Goal: Find specific page/section: Find specific page/section

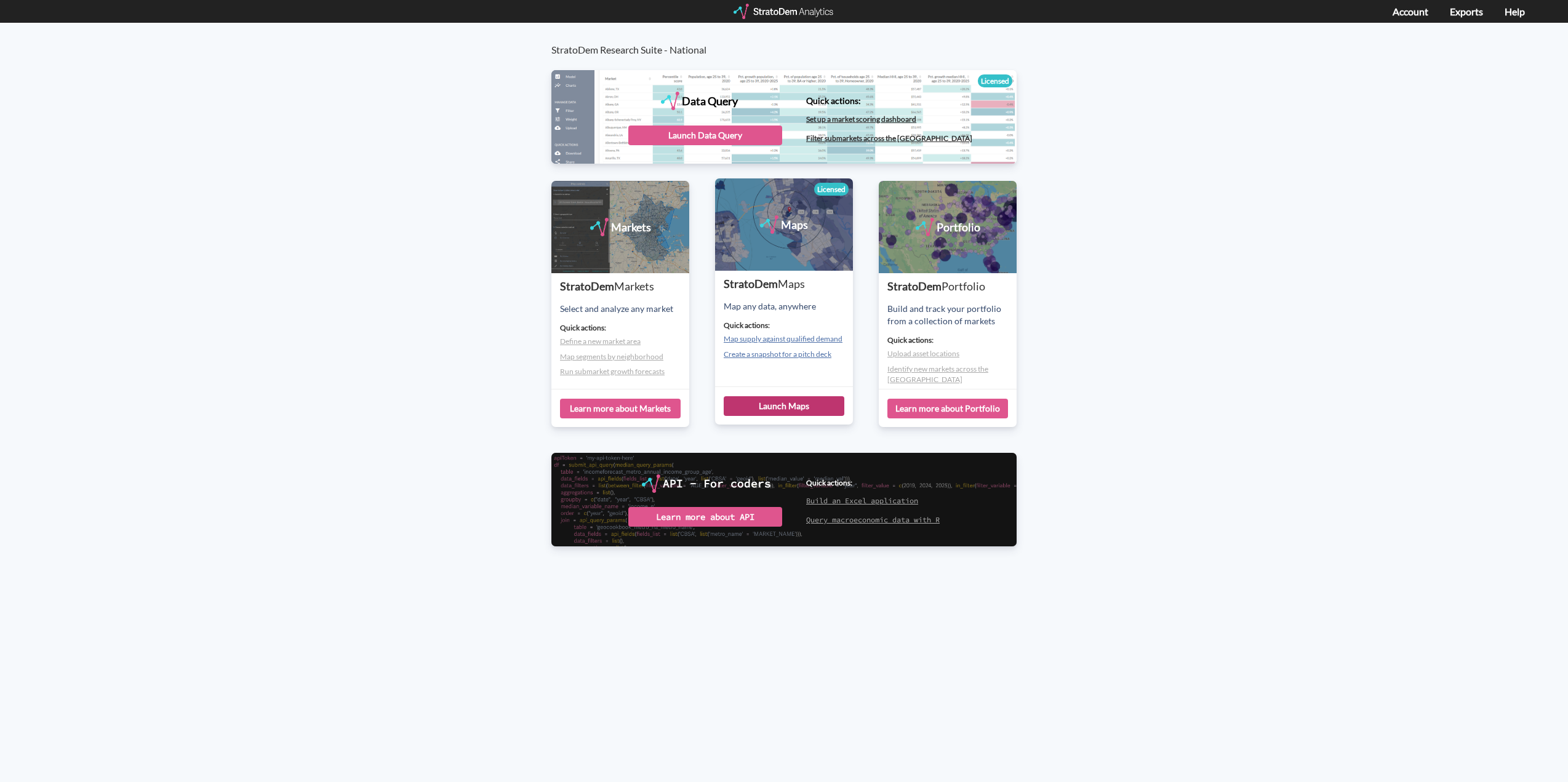
drag, startPoint x: 778, startPoint y: 400, endPoint x: 785, endPoint y: 398, distance: 7.3
click at [778, 400] on div "Launch Maps" at bounding box center [784, 406] width 121 height 20
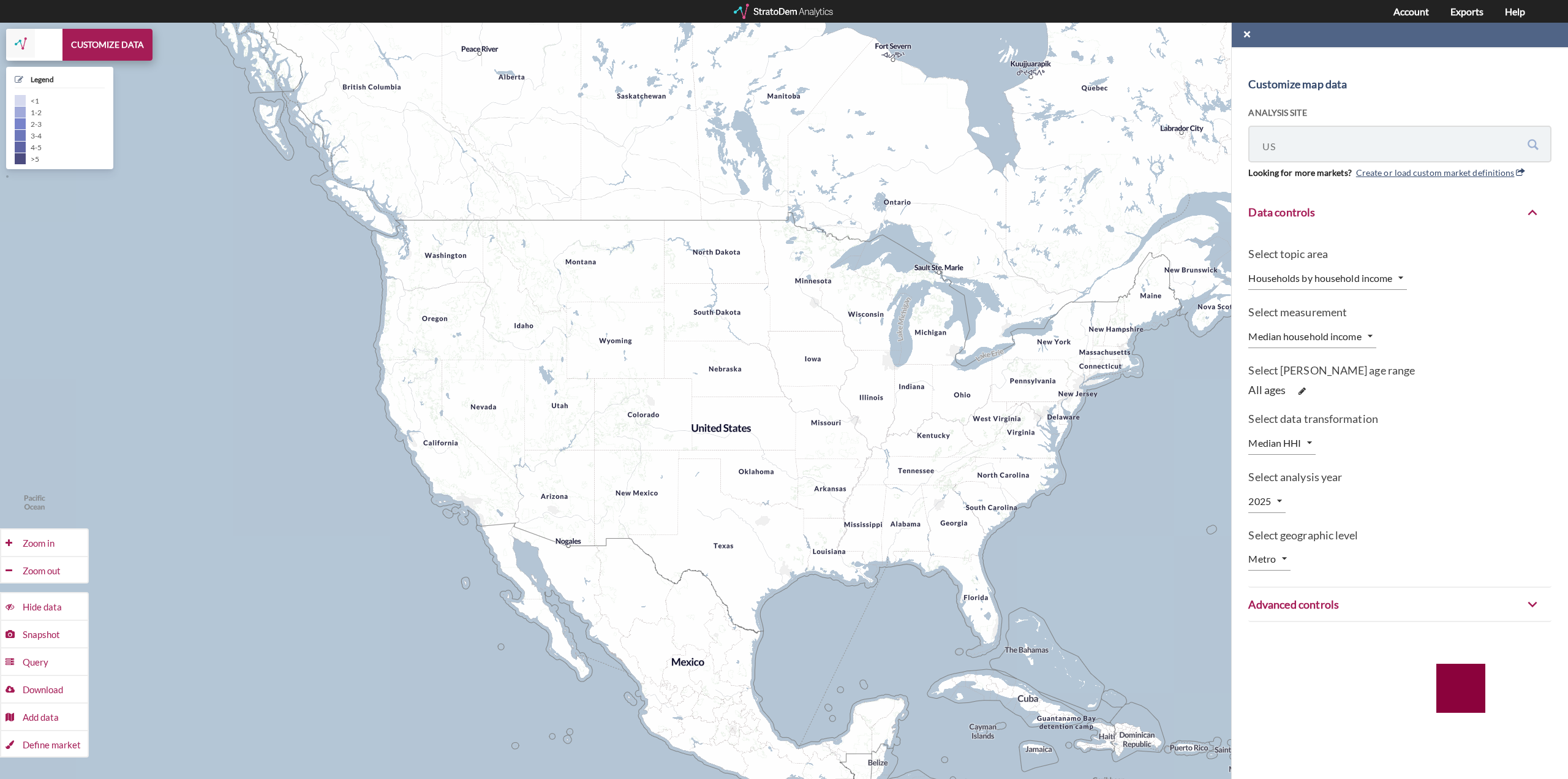
drag, startPoint x: 928, startPoint y: 389, endPoint x: 748, endPoint y: 413, distance: 181.6
click at [739, 412] on div "+ − CUSTOMIZE DATA Legend < 1 1 - 2 2 - 3 3 - 4 4 - 5 > 5 Draw a polygon Draw a…" at bounding box center [784, 400] width 1568 height 756
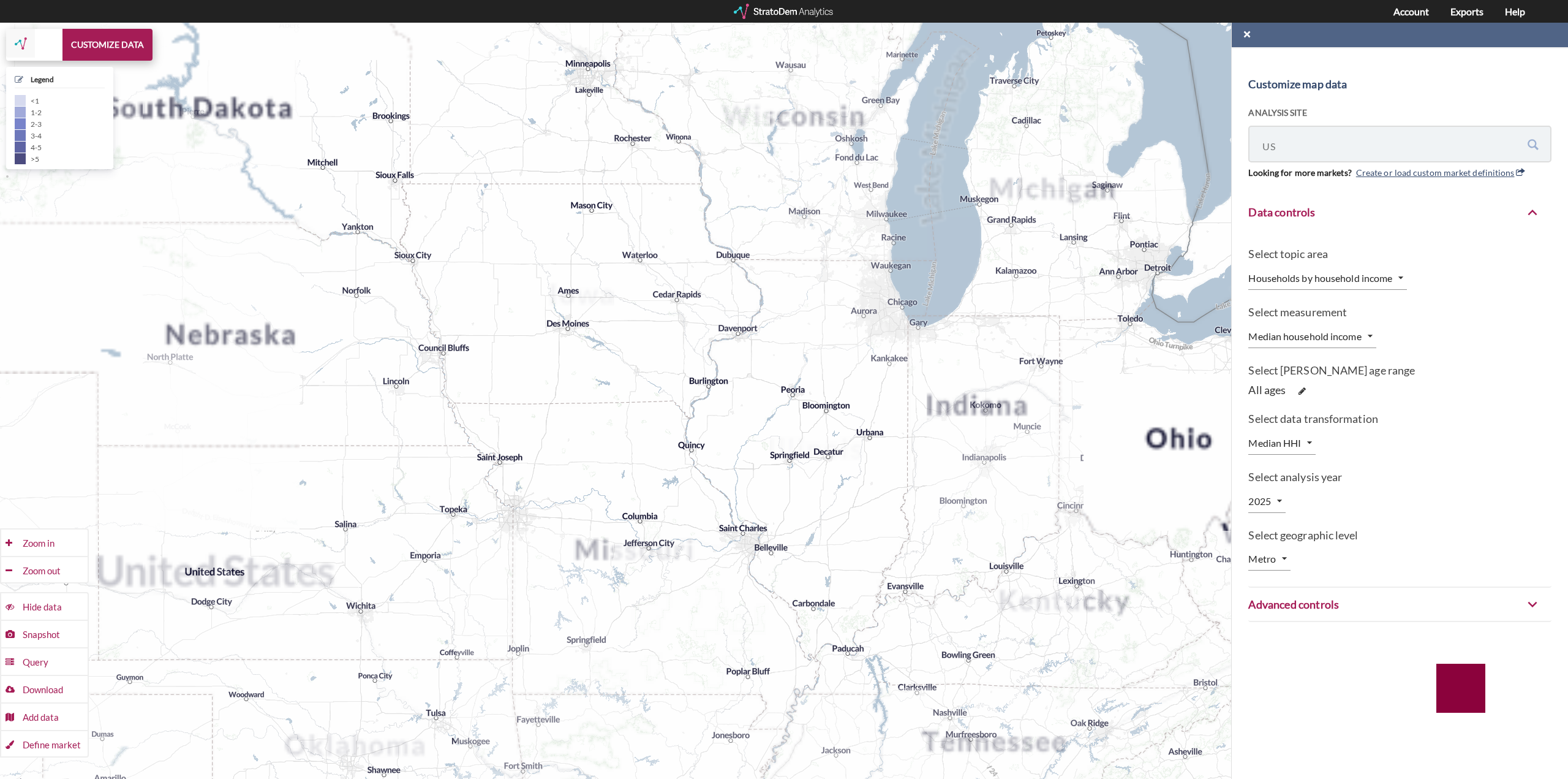
drag, startPoint x: 1046, startPoint y: 402, endPoint x: 510, endPoint y: 413, distance: 536.1
click at [522, 413] on div "+ − CUSTOMIZE DATA Legend < 1 1 - 2 2 - 3 3 - 4 4 - 5 > 5 Draw a polygon Draw a…" at bounding box center [784, 400] width 1568 height 756
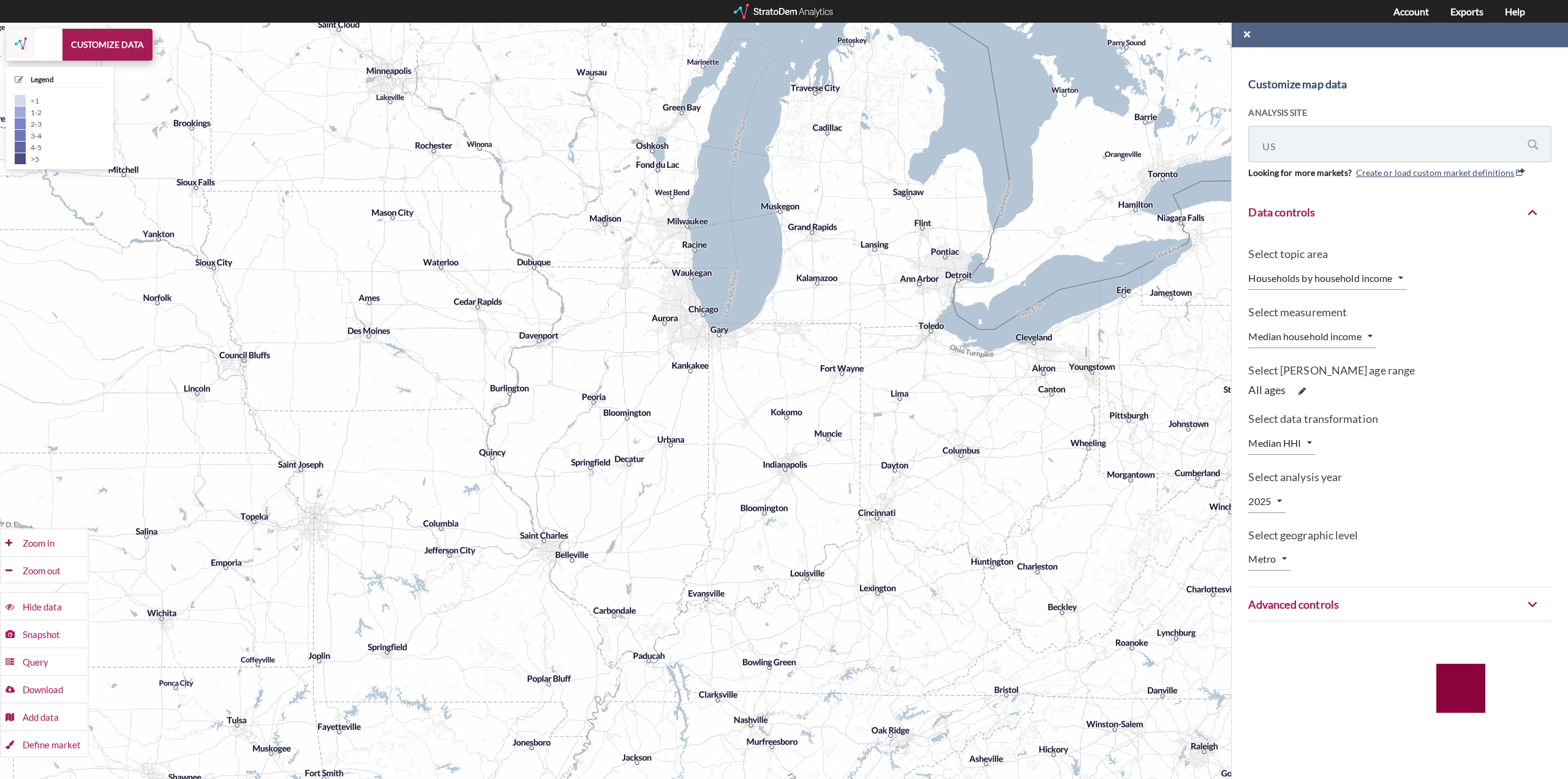
drag, startPoint x: 1002, startPoint y: 380, endPoint x: 564, endPoint y: 402, distance: 438.6
click at [558, 406] on div "+ − CUSTOMIZE DATA Legend < 1 1 - 2 2 - 3 3 - 4 4 - 5 > 5 Draw a polygon Draw a…" at bounding box center [784, 400] width 1568 height 756
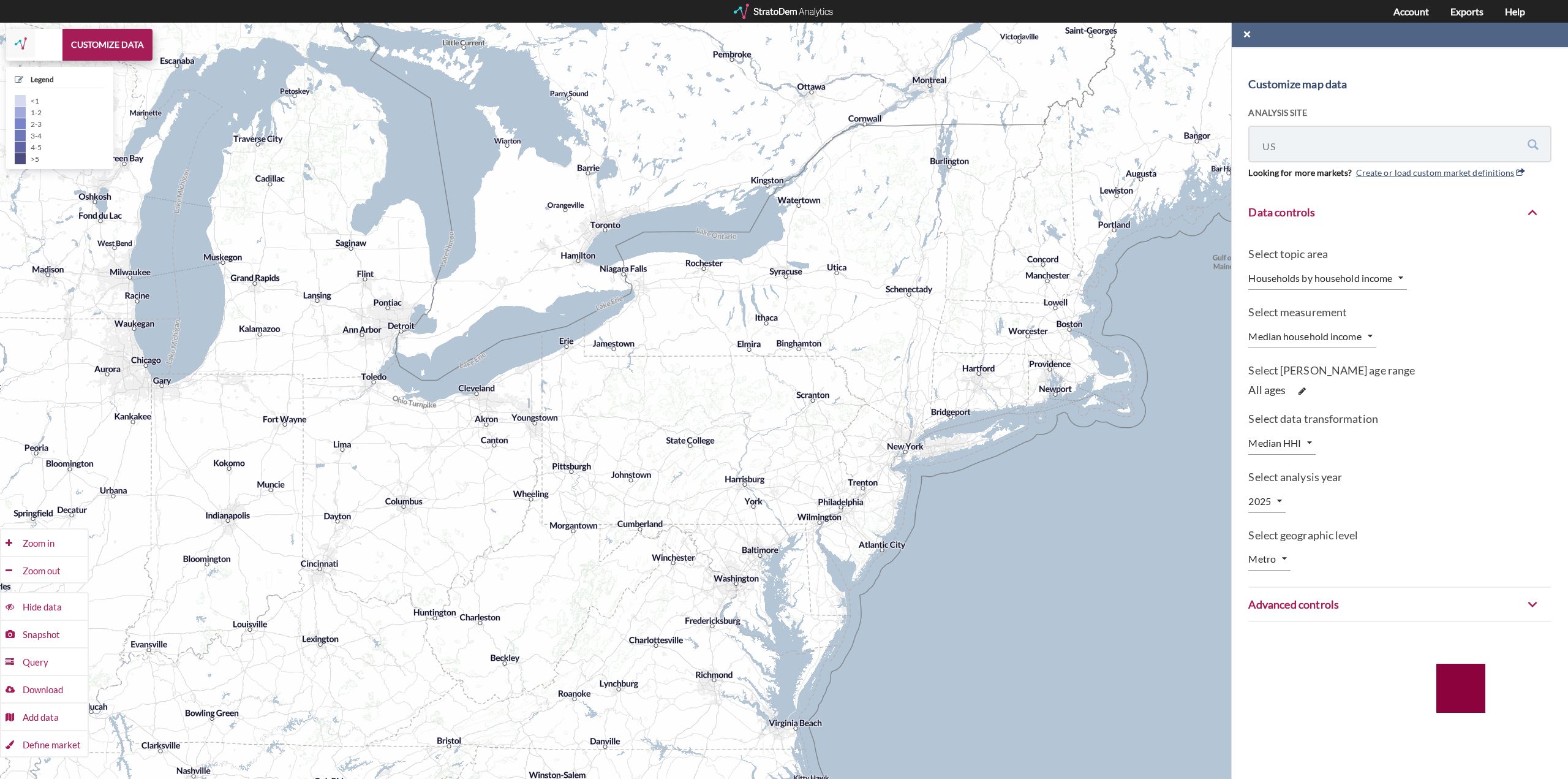
drag, startPoint x: 995, startPoint y: 383, endPoint x: 847, endPoint y: 403, distance: 149.3
click at [854, 403] on div "+ − CUSTOMIZE DATA Legend < 1 1 - 2 2 - 3 3 - 4 4 - 5 > 5 Draw a polygon Draw a…" at bounding box center [784, 400] width 1568 height 756
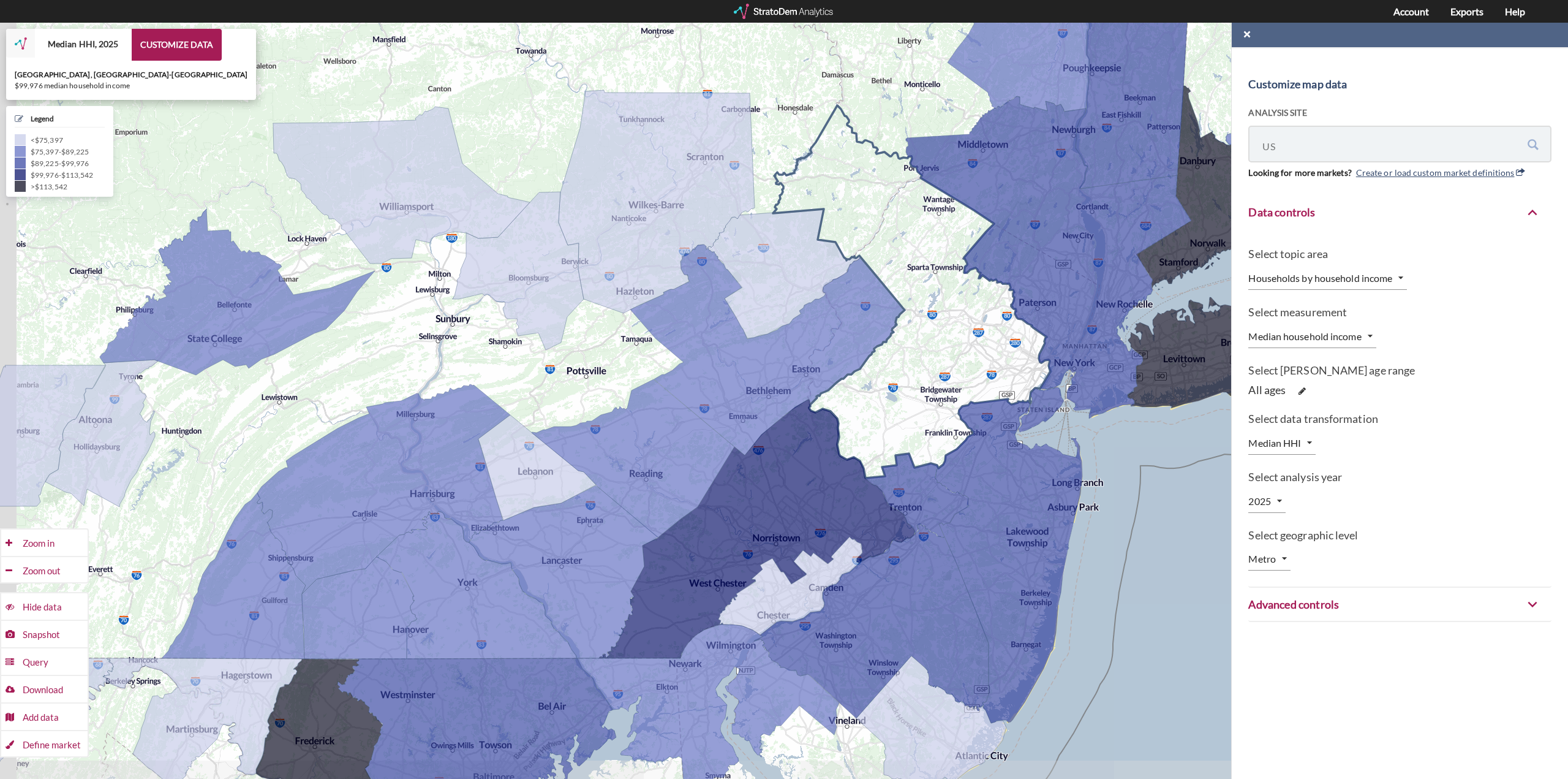
drag, startPoint x: 782, startPoint y: 510, endPoint x: 869, endPoint y: 430, distance: 118.2
click at [869, 428] on div "+ − Median HHI, 2025 CUSTOMIZE DATA [GEOGRAPHIC_DATA], [GEOGRAPHIC_DATA]-[GEOGR…" at bounding box center [784, 400] width 1568 height 756
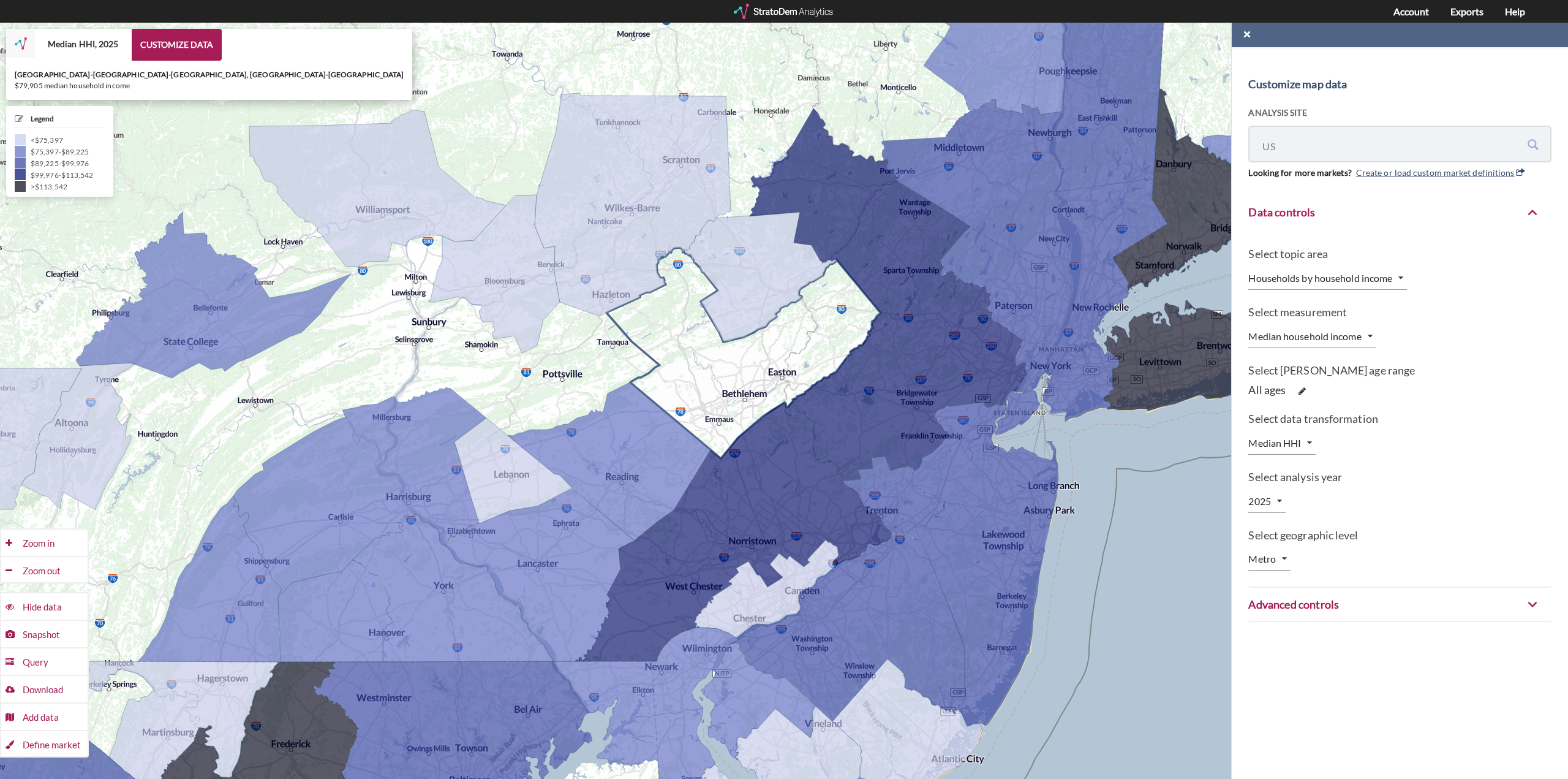
drag, startPoint x: 800, startPoint y: 331, endPoint x: 811, endPoint y: 317, distance: 17.8
click at [809, 317] on icon at bounding box center [744, 353] width 274 height 211
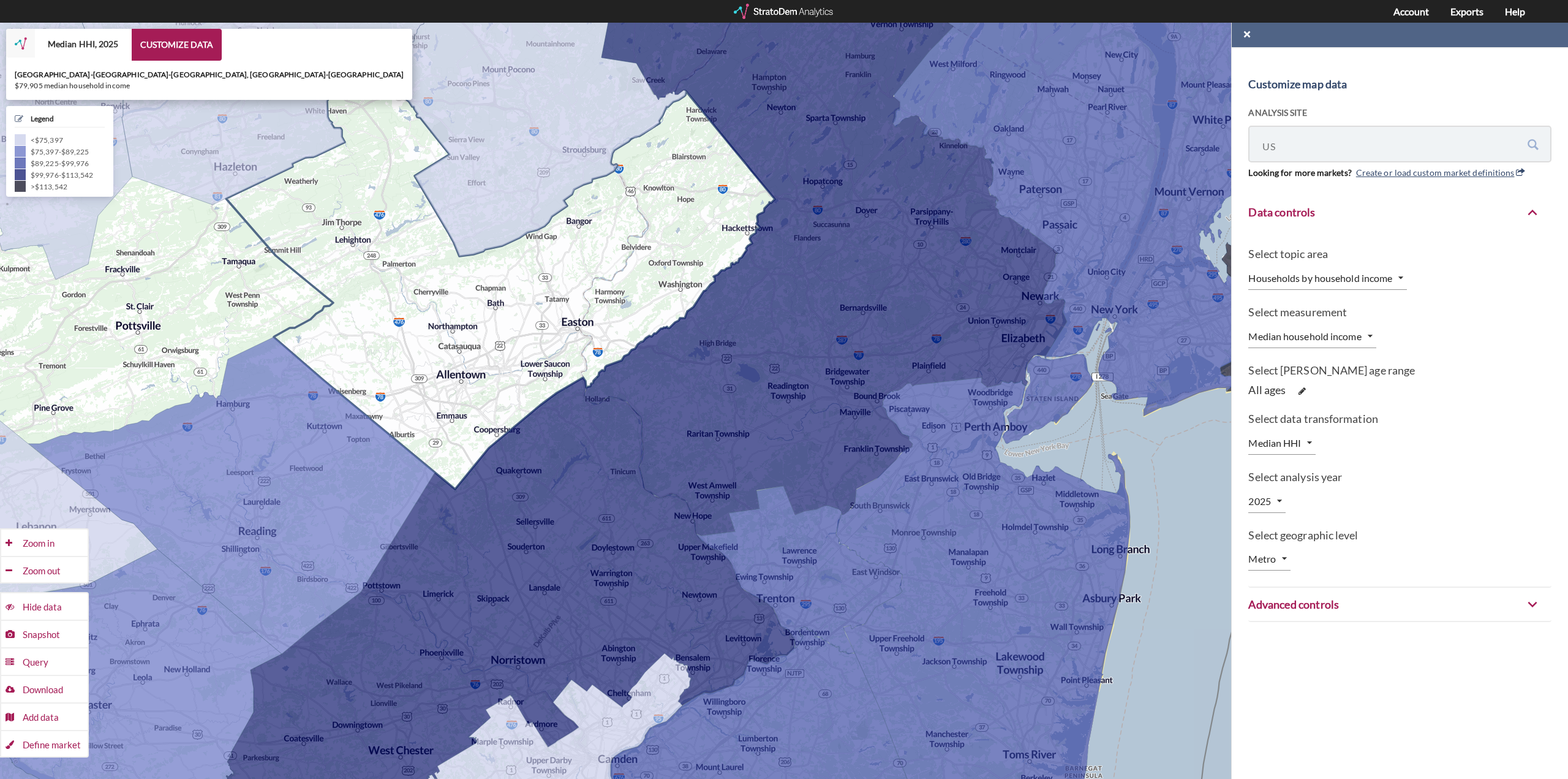
drag, startPoint x: 849, startPoint y: 308, endPoint x: 591, endPoint y: 355, distance: 262.2
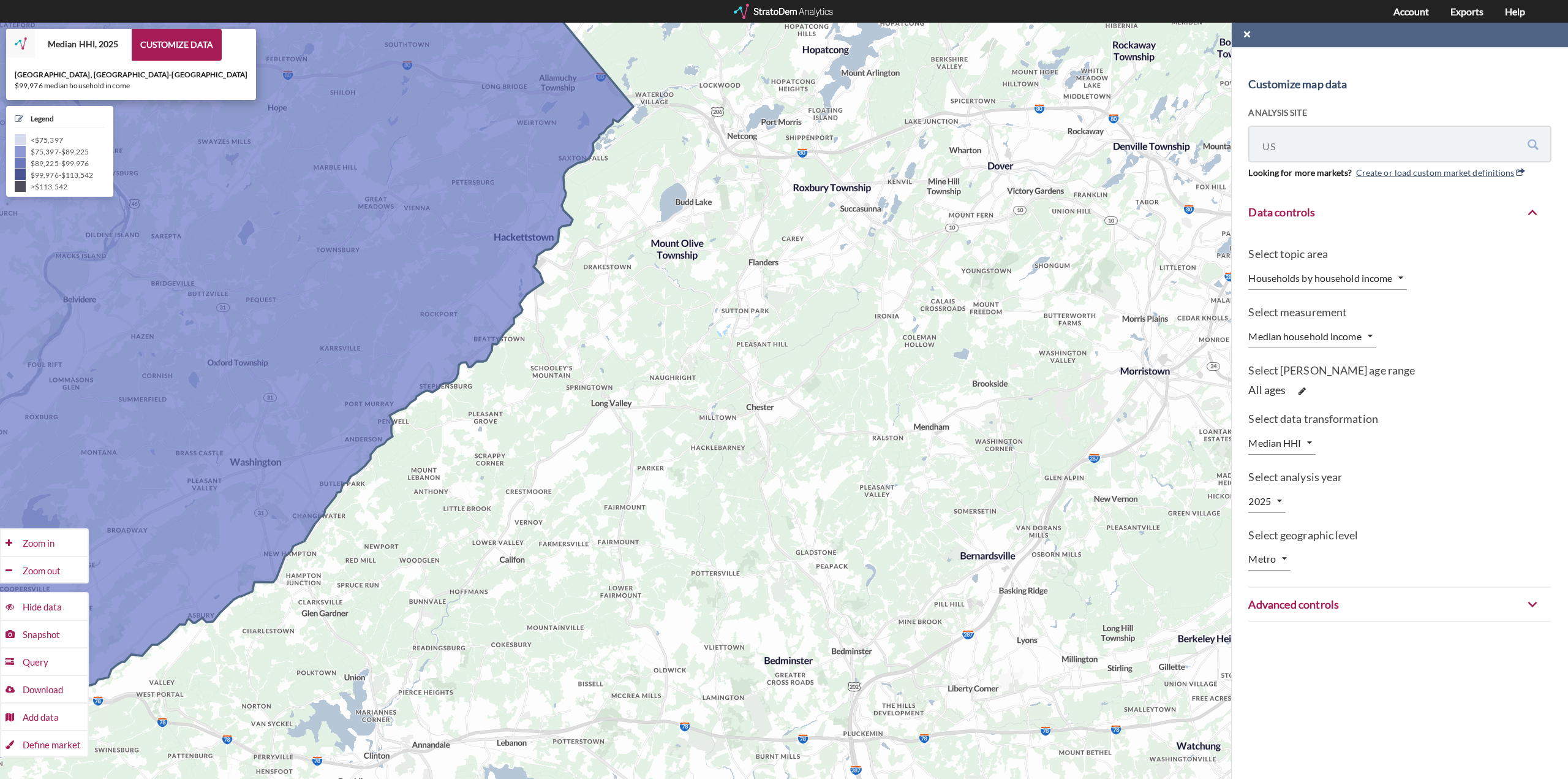
drag, startPoint x: 800, startPoint y: 250, endPoint x: 719, endPoint y: 336, distance: 118.1
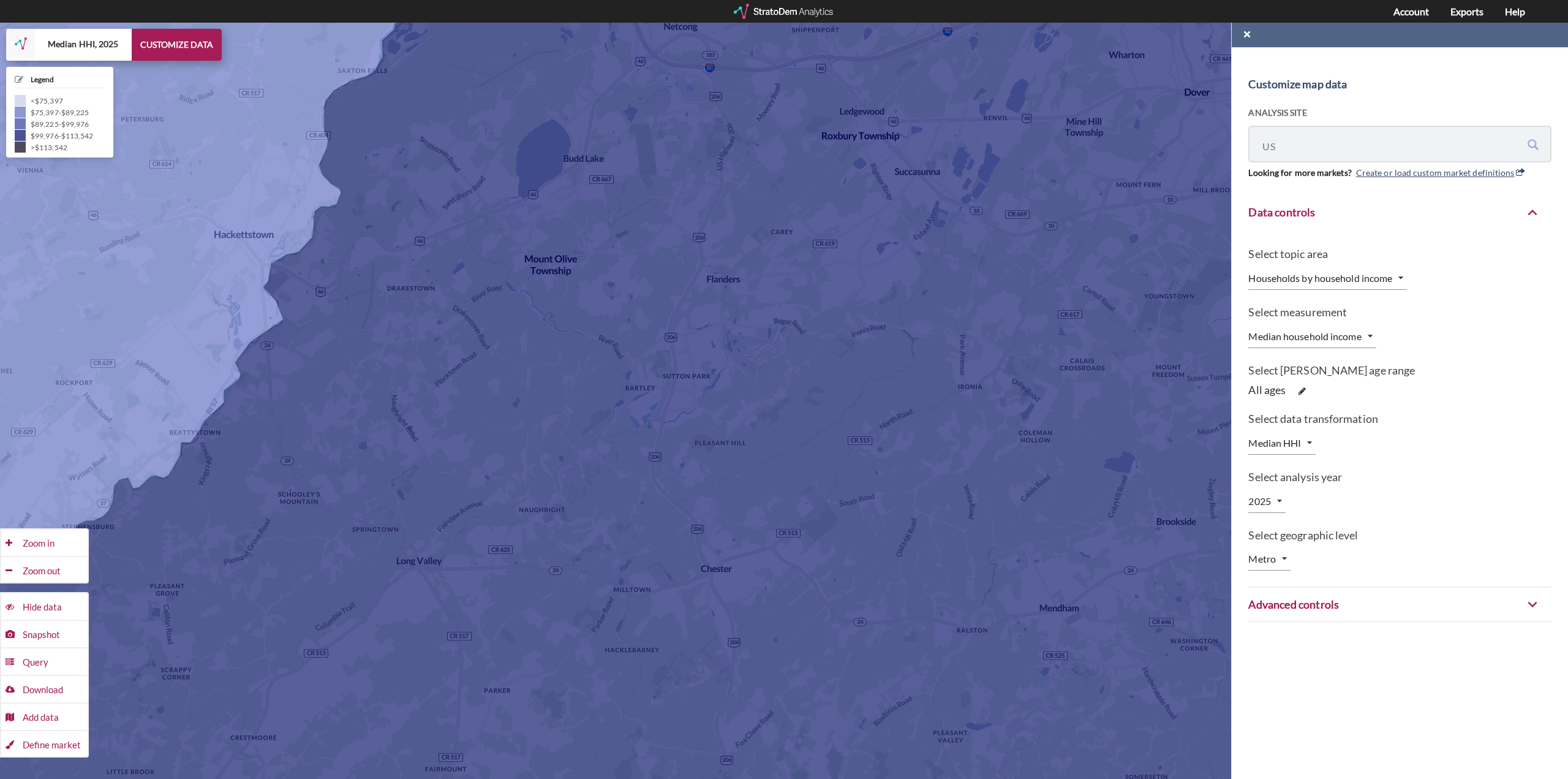
click at [1282, 557] on body "/maps/us/-1 Customize map data Analysis site [GEOGRAPHIC_DATA] [GEOGRAPHIC_DATA…" at bounding box center [784, 400] width 1568 height 756
click at [1281, 618] on li "ZIP code" at bounding box center [1285, 617] width 72 height 20
type input "ZIP"
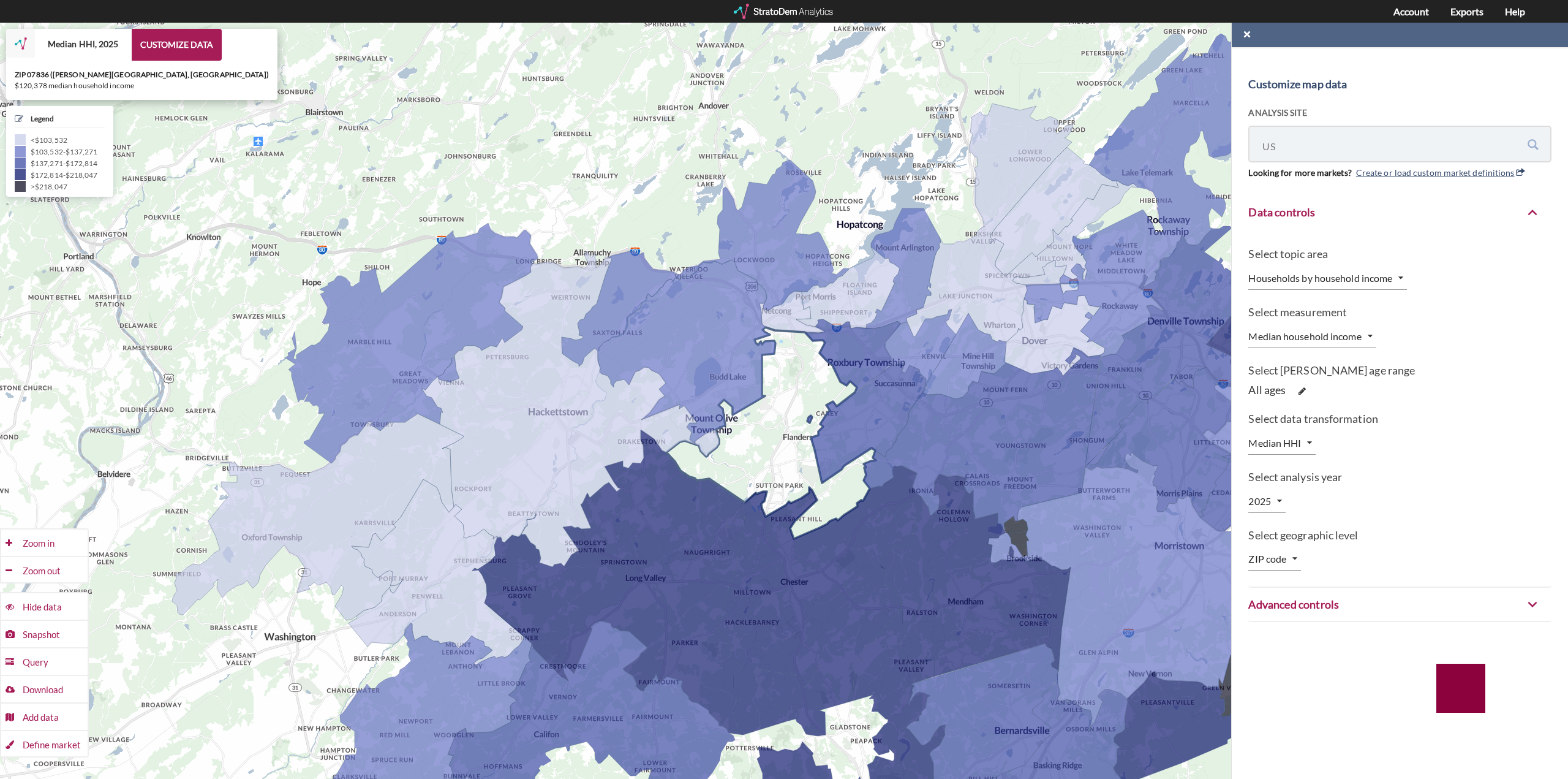
drag, startPoint x: 902, startPoint y: 424, endPoint x: 816, endPoint y: 476, distance: 100.5
click at [816, 477] on icon at bounding box center [771, 432] width 209 height 211
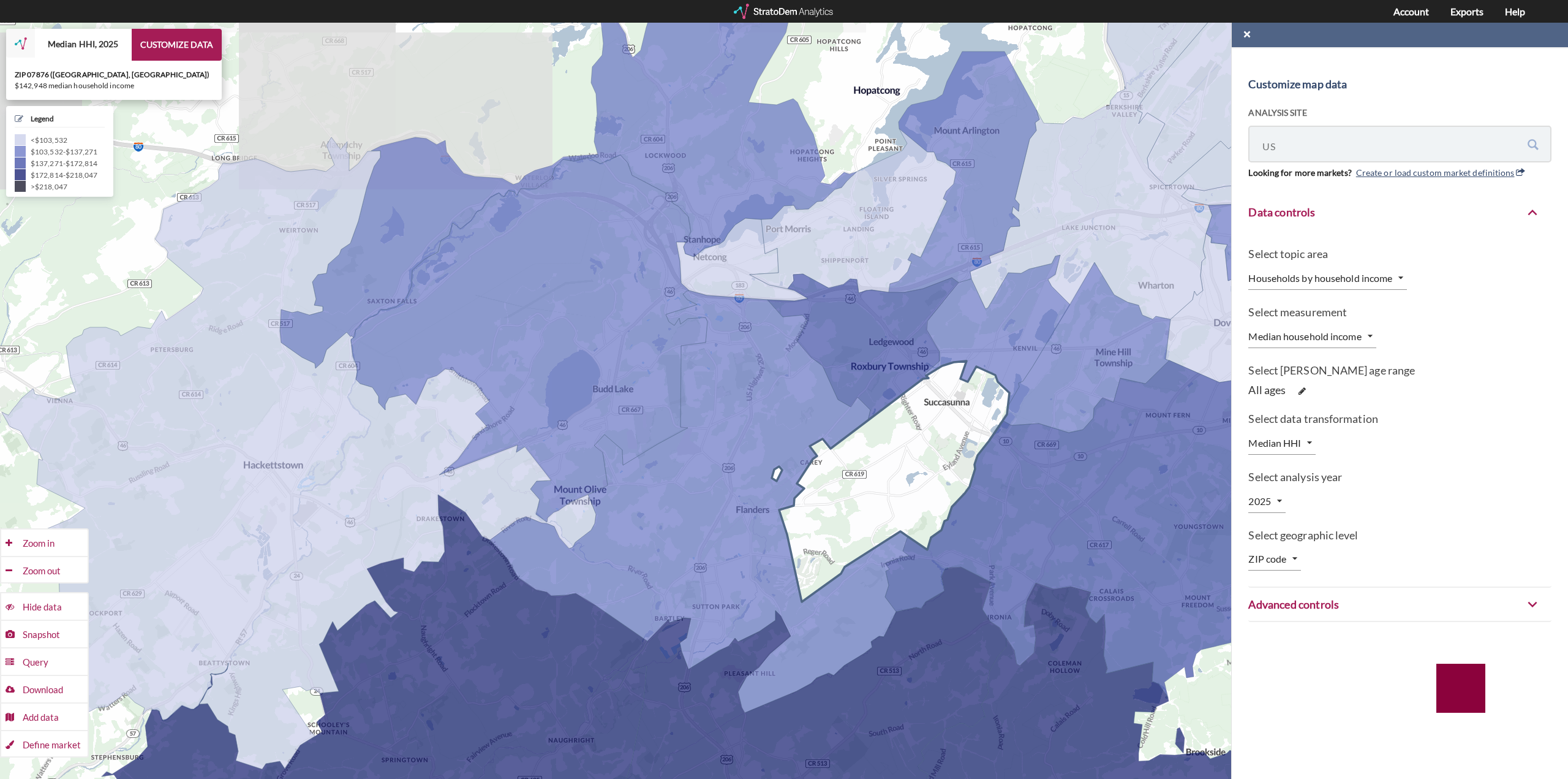
drag, startPoint x: 957, startPoint y: 449, endPoint x: 935, endPoint y: 434, distance: 26.6
click at [935, 434] on icon at bounding box center [890, 481] width 238 height 241
